Goal: Communication & Community: Share content

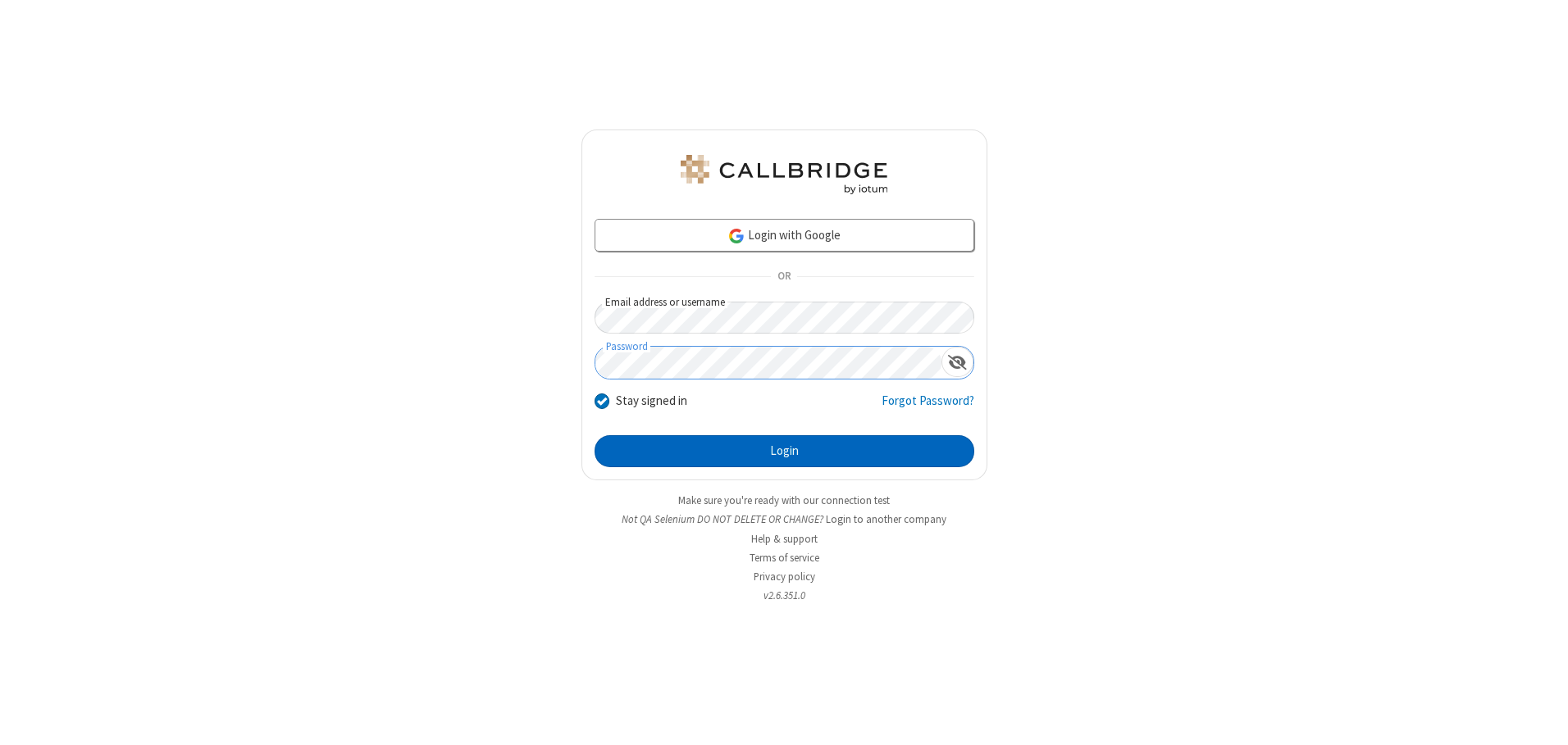
click at [784, 451] on button "Login" at bounding box center [784, 451] width 380 height 32
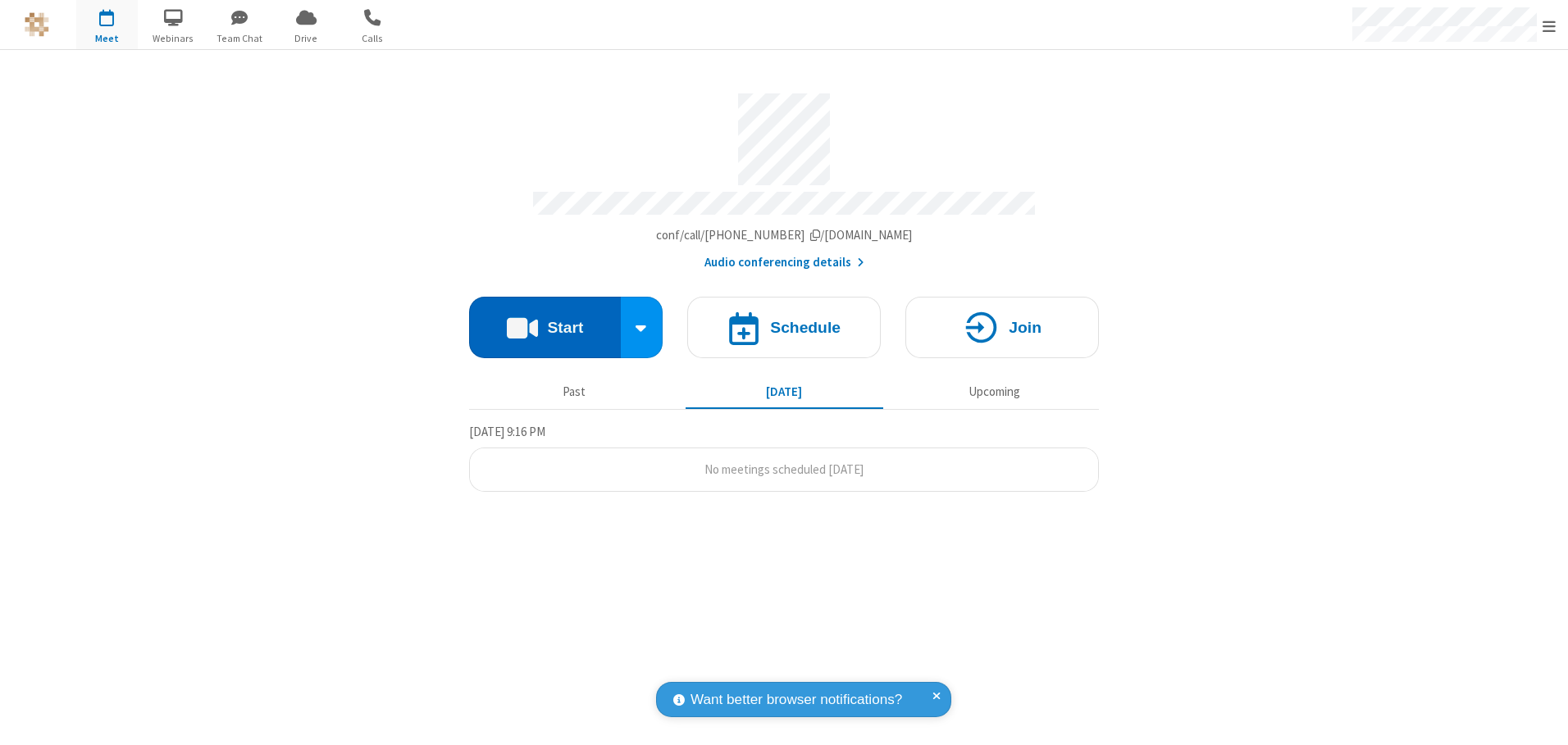
click at [545, 321] on button "Start" at bounding box center [545, 327] width 152 height 61
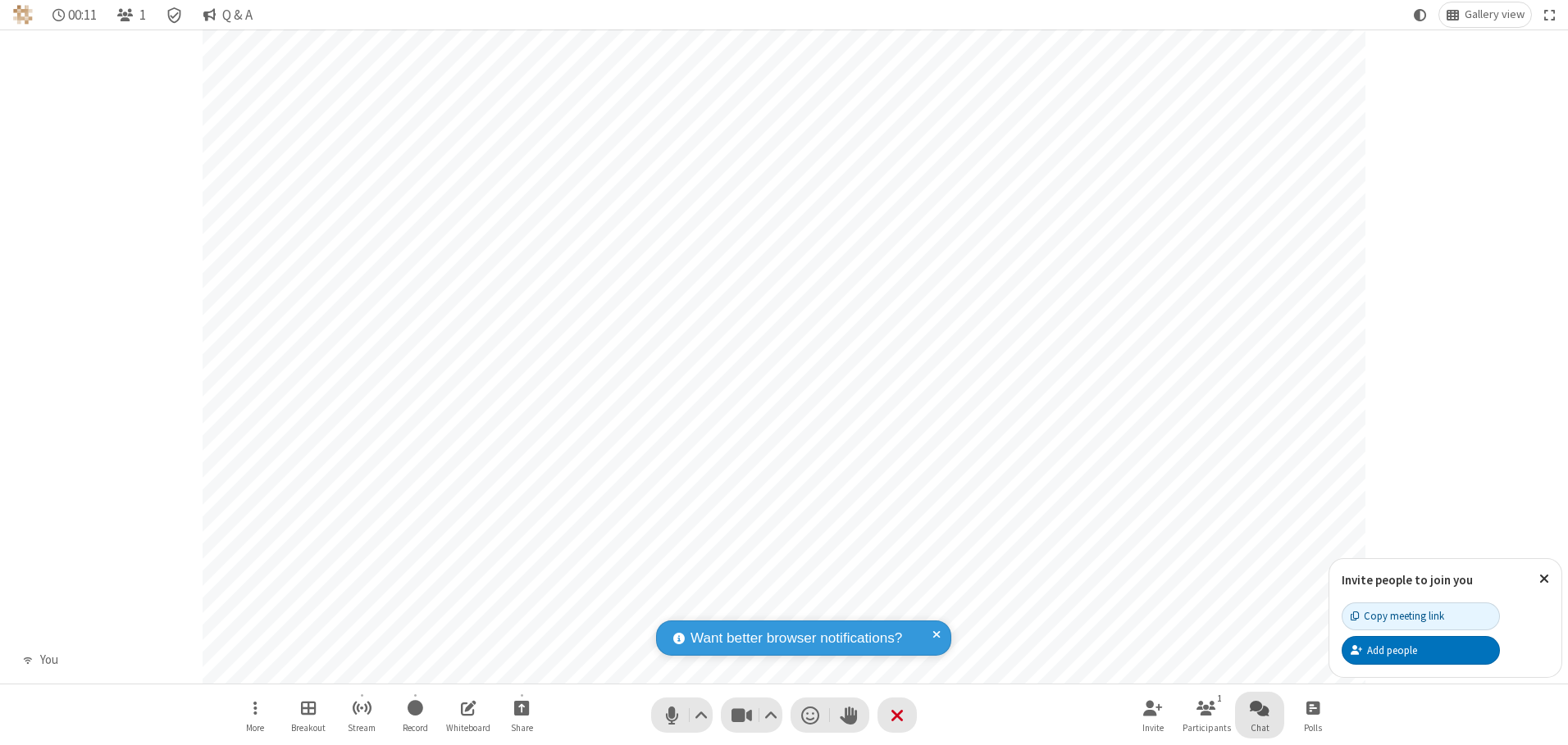
click at [1259, 707] on span "Open chat" at bounding box center [1259, 707] width 19 height 20
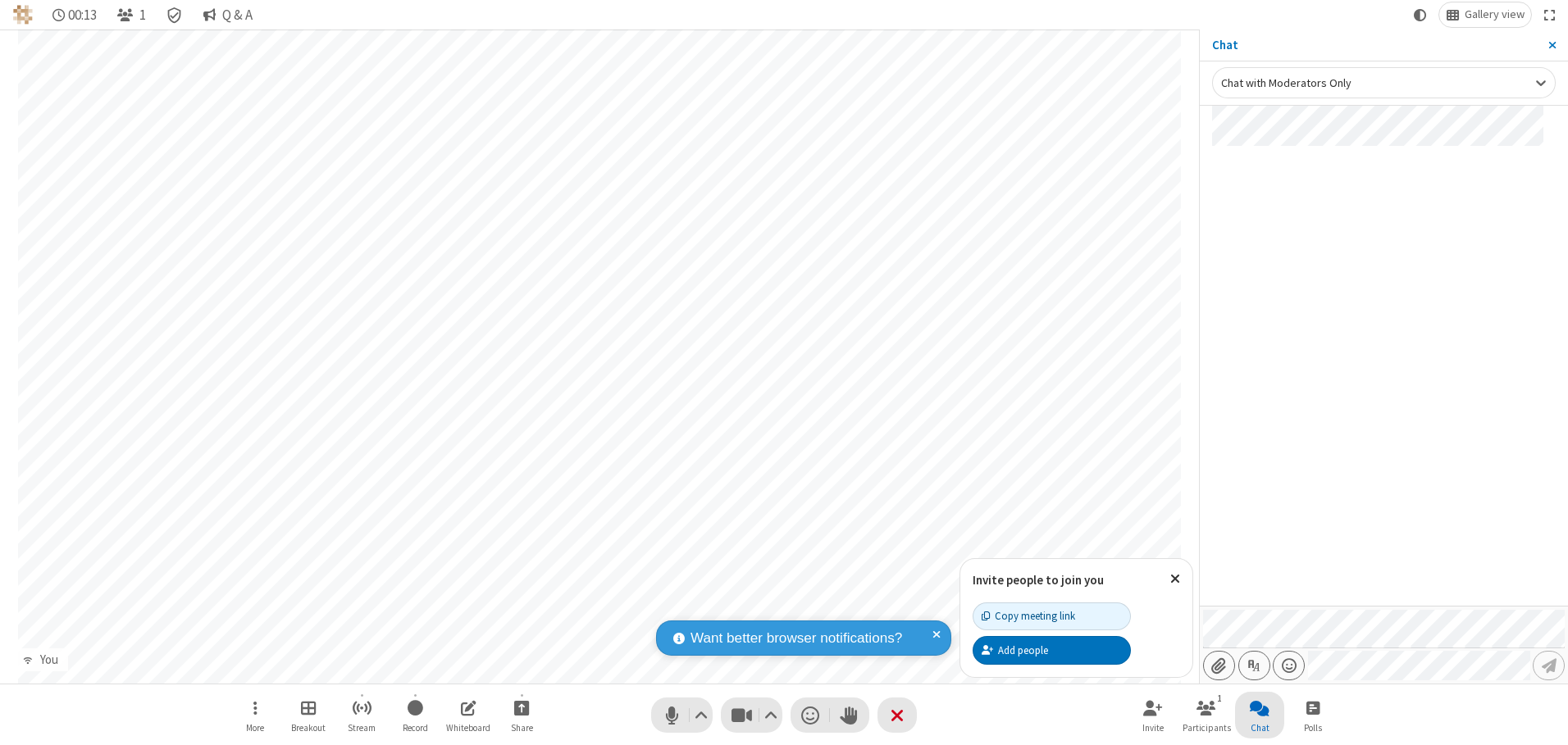
type input "C:\fakepath\doc_test.docx"
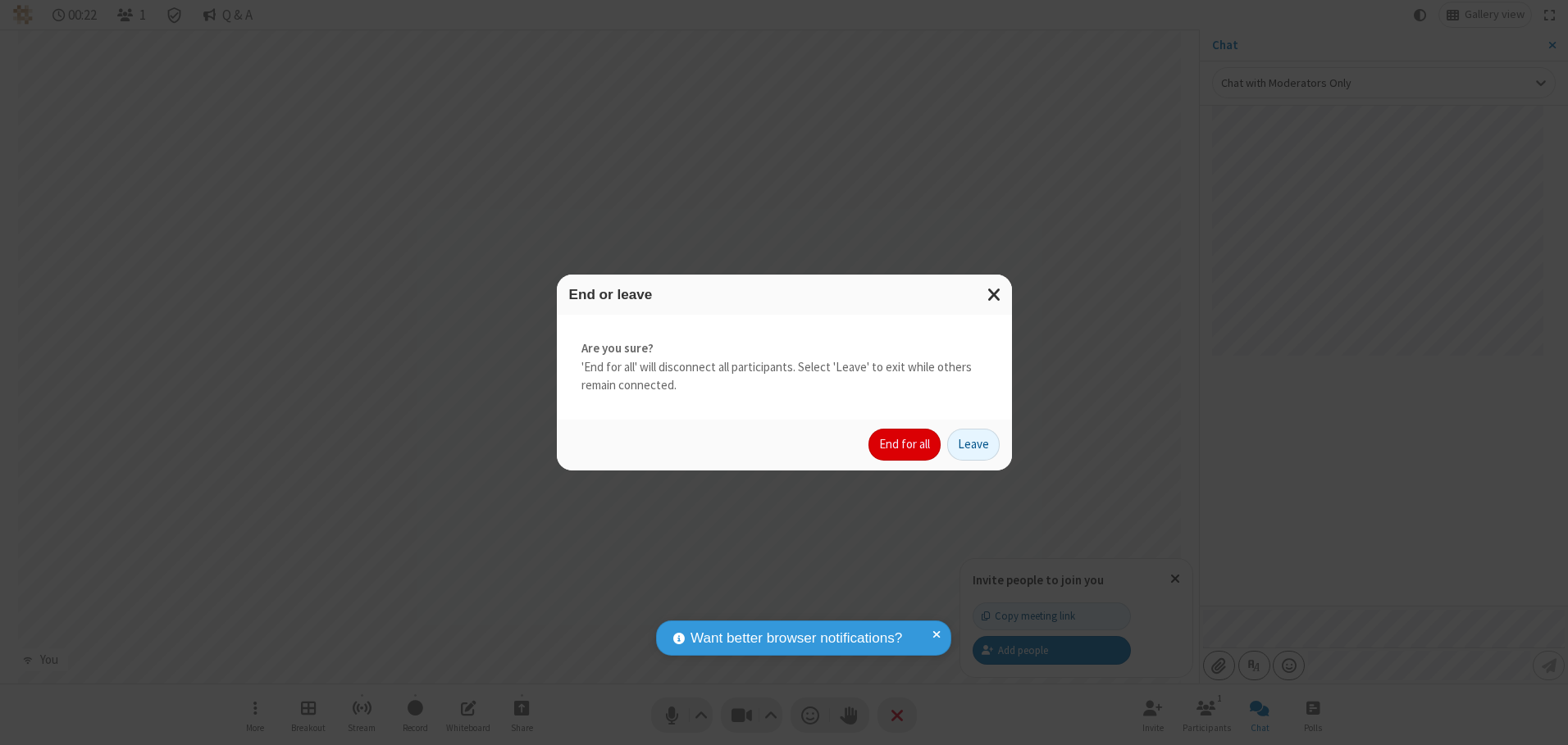
click at [905, 444] on button "End for all" at bounding box center [904, 444] width 72 height 32
